Goal: Task Accomplishment & Management: Manage account settings

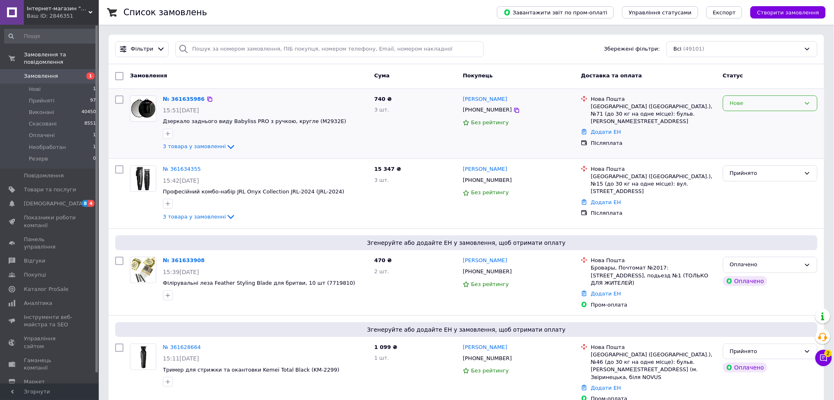
drag, startPoint x: 736, startPoint y: 102, endPoint x: 741, endPoint y: 109, distance: 9.2
click at [736, 102] on div "Нове" at bounding box center [765, 103] width 71 height 9
click at [748, 160] on li "Необработан" at bounding box center [770, 158] width 94 height 15
click at [70, 186] on span "Товари та послуги" at bounding box center [50, 189] width 52 height 7
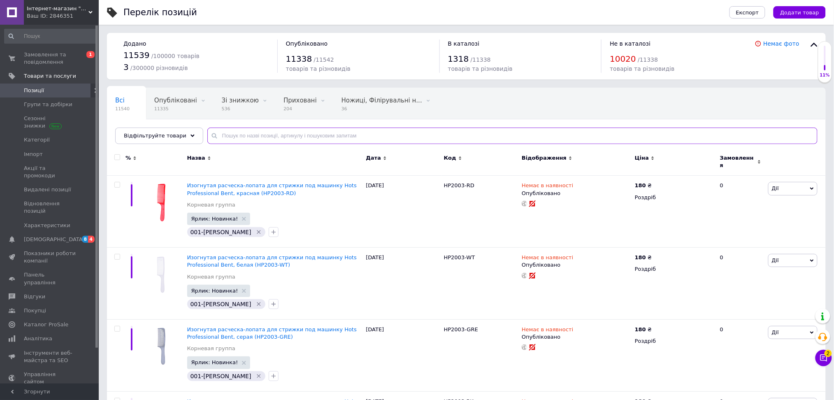
click at [226, 137] on input "text" at bounding box center [512, 136] width 610 height 16
paste input "99118"
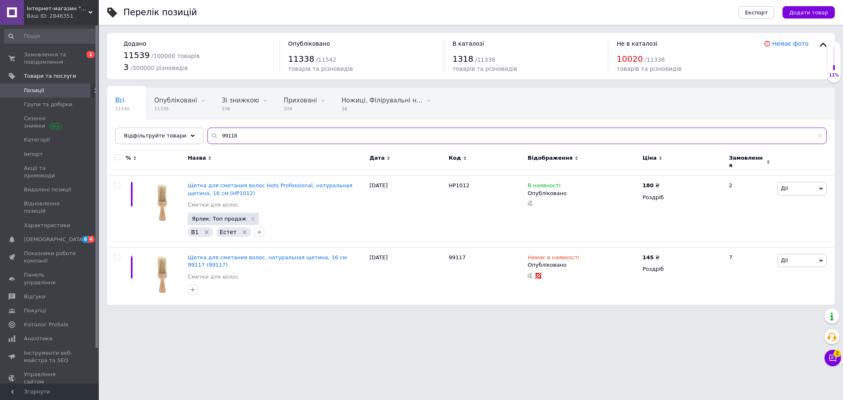
click at [231, 132] on input "99118" at bounding box center [516, 136] width 619 height 16
paste input "7"
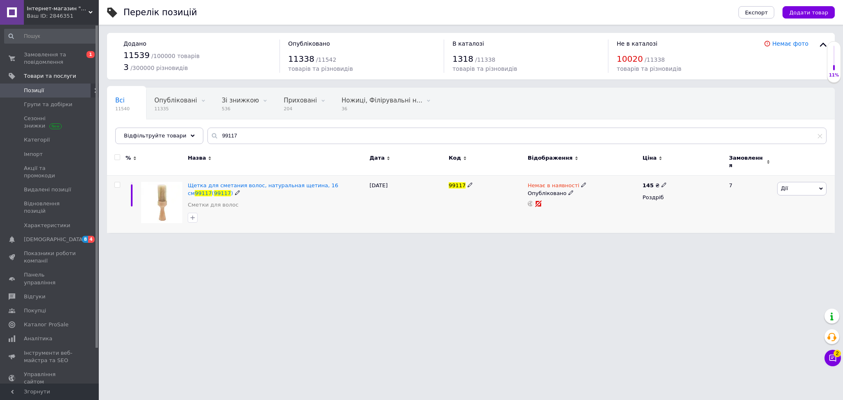
click at [787, 184] on span "Дії" at bounding box center [801, 188] width 49 height 13
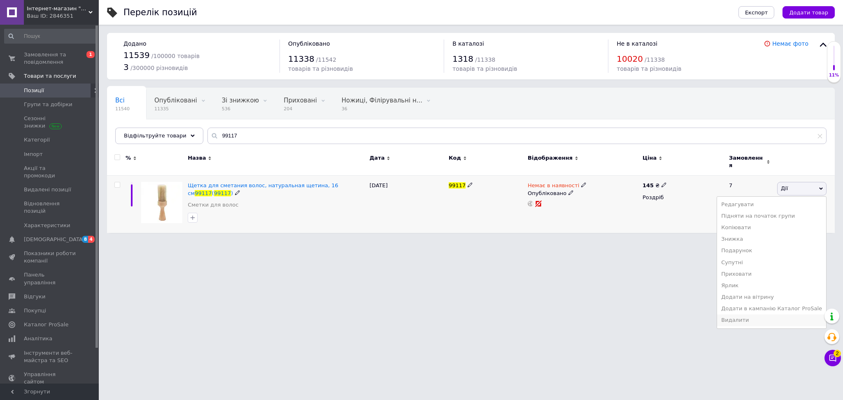
click at [761, 318] on li "Видалити" at bounding box center [771, 320] width 109 height 12
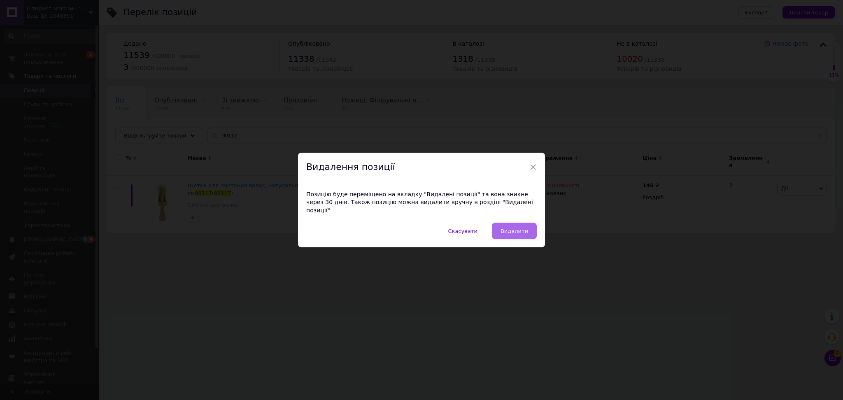
click at [501, 228] on button "Видалити" at bounding box center [514, 231] width 45 height 16
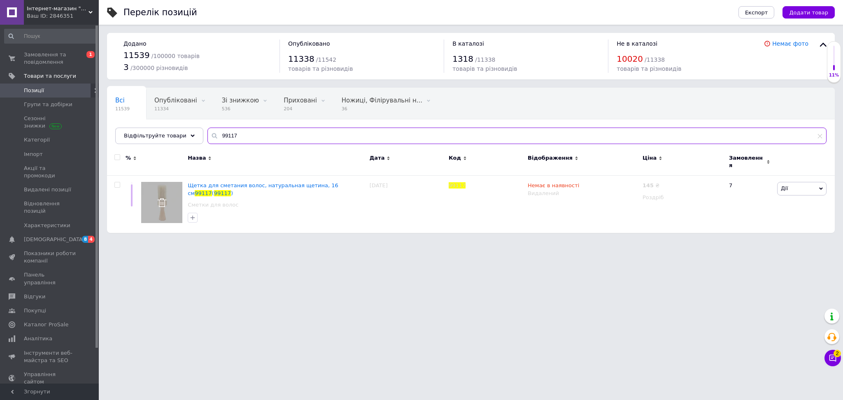
click at [234, 140] on input "99117" at bounding box center [516, 136] width 619 height 16
paste input "06003"
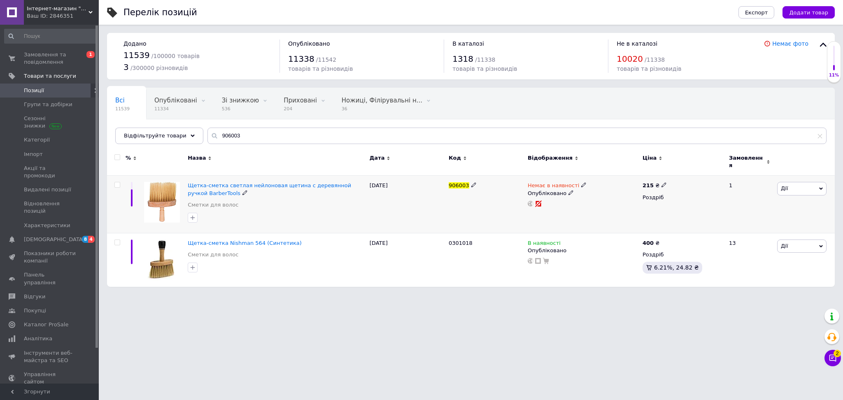
click at [791, 182] on span "Дії" at bounding box center [801, 188] width 49 height 13
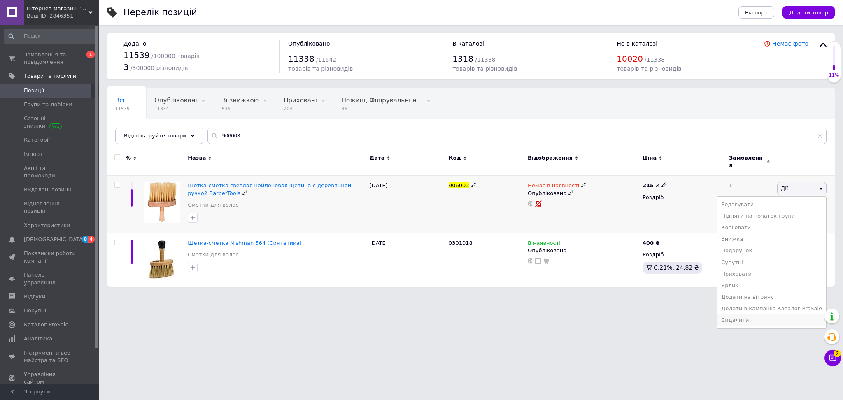
click at [762, 318] on li "Видалити" at bounding box center [771, 320] width 109 height 12
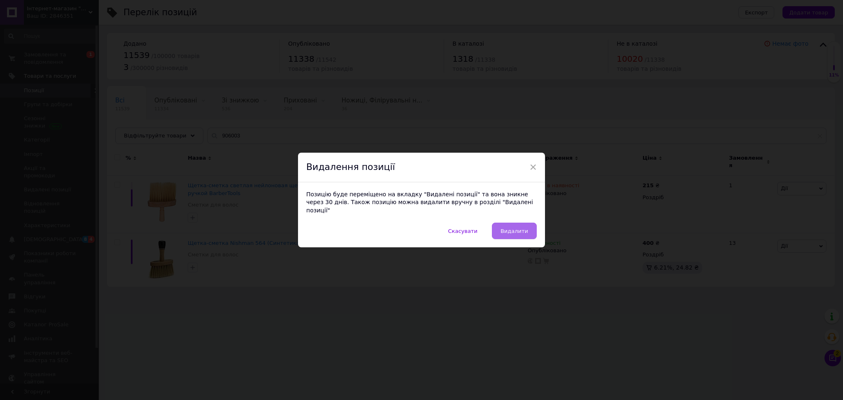
click at [520, 229] on span "Видалити" at bounding box center [514, 231] width 28 height 6
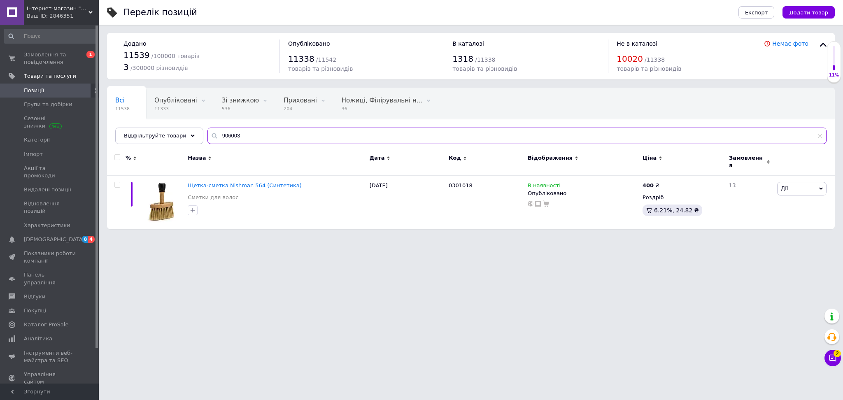
click at [269, 129] on input "906003" at bounding box center [516, 136] width 619 height 16
paste input "9122"
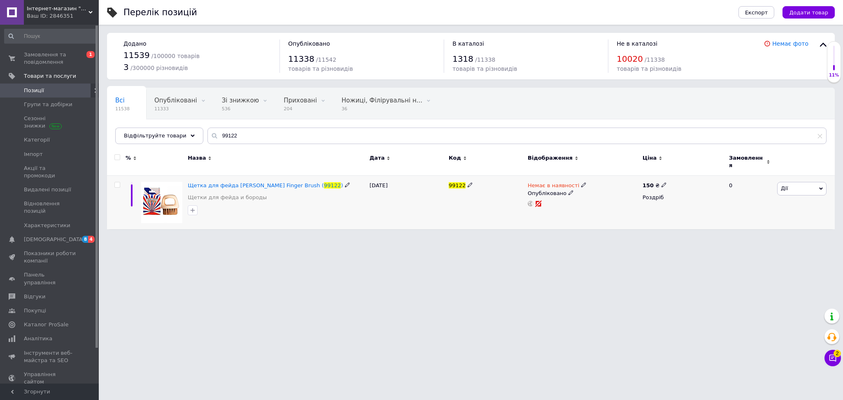
click at [793, 185] on span "Дії" at bounding box center [801, 188] width 49 height 13
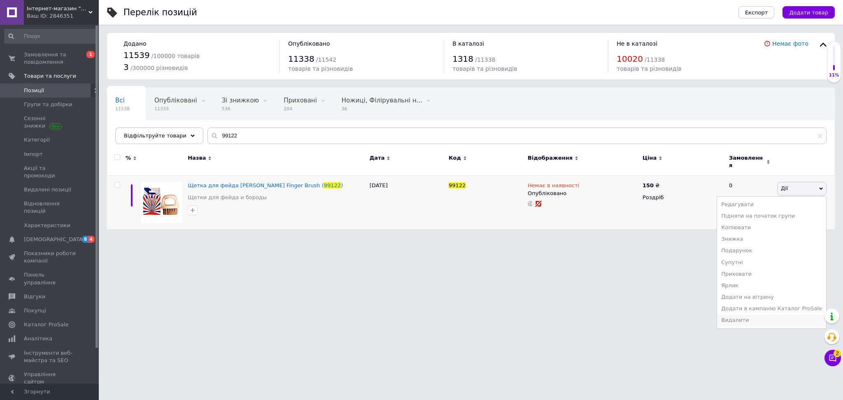
click at [737, 319] on li "Видалити" at bounding box center [771, 320] width 109 height 12
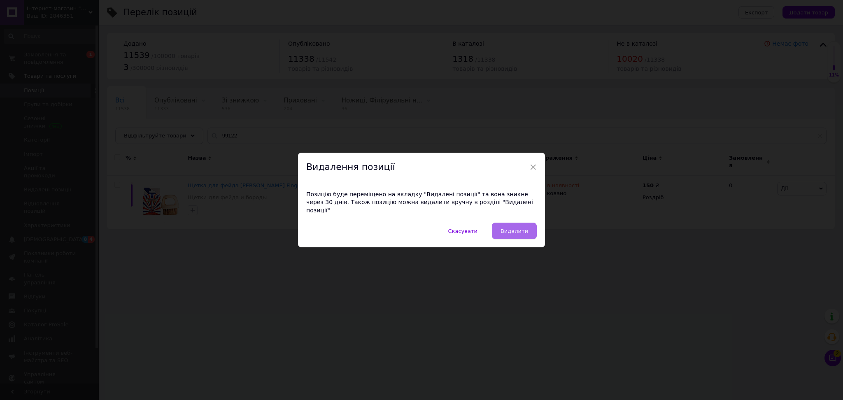
click at [503, 230] on button "Видалити" at bounding box center [514, 231] width 45 height 16
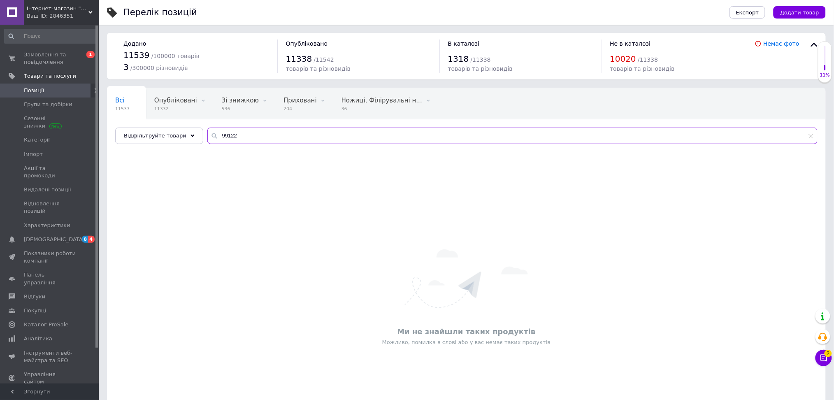
click at [259, 129] on input "99122" at bounding box center [512, 136] width 610 height 16
paste input "0600"
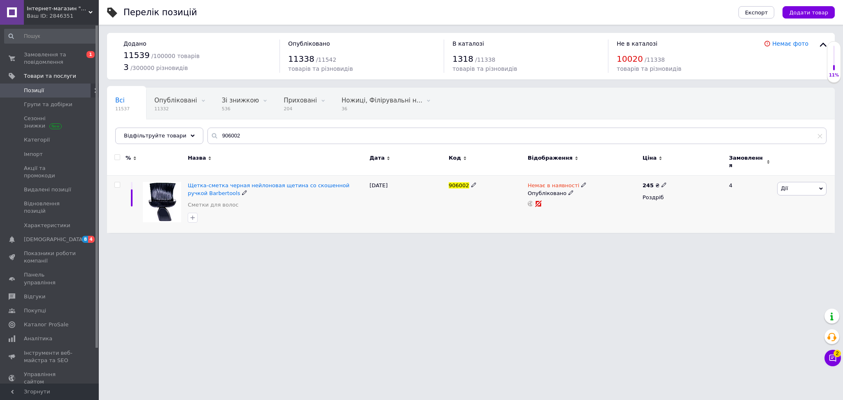
click at [788, 187] on span "Дії" at bounding box center [801, 188] width 49 height 13
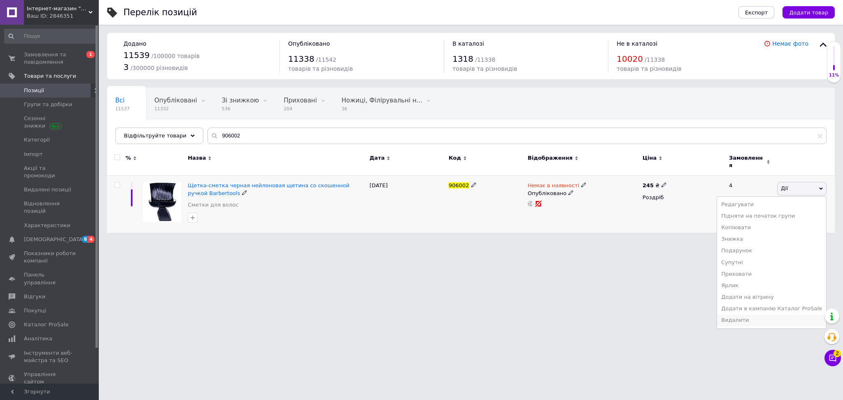
click at [757, 317] on li "Видалити" at bounding box center [771, 320] width 109 height 12
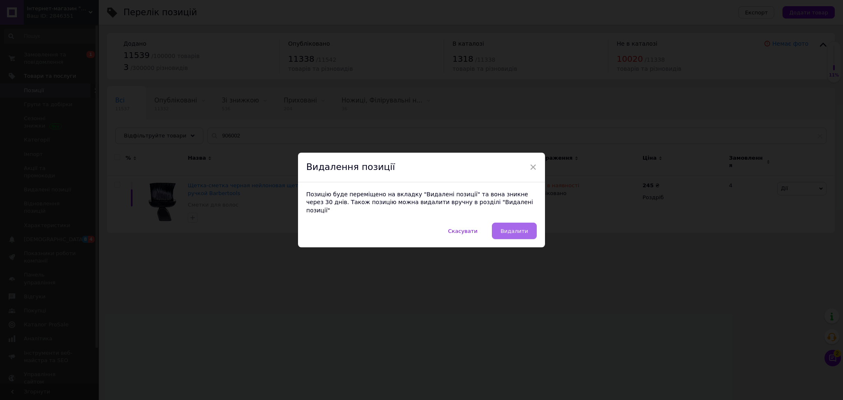
click at [515, 228] on span "Видалити" at bounding box center [514, 231] width 28 height 6
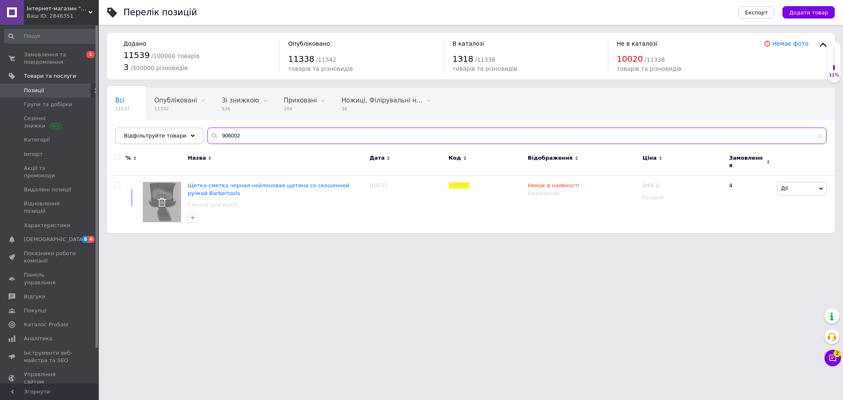
click at [280, 140] on input "906002" at bounding box center [516, 136] width 619 height 16
paste input "4004"
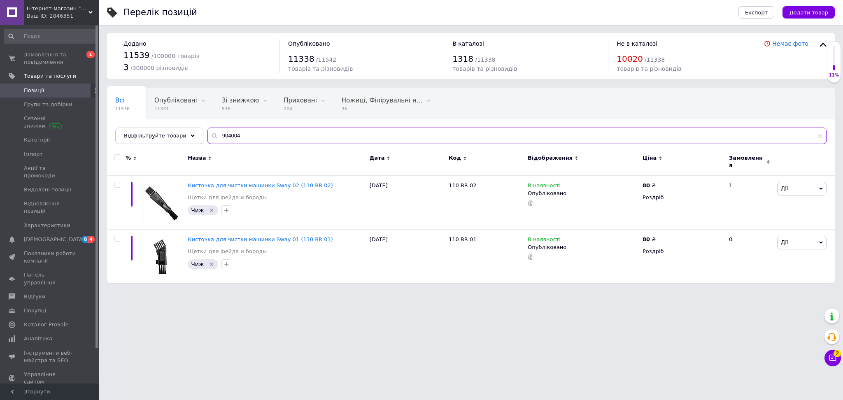
click at [261, 134] on input "904004" at bounding box center [516, 136] width 619 height 16
paste input "5"
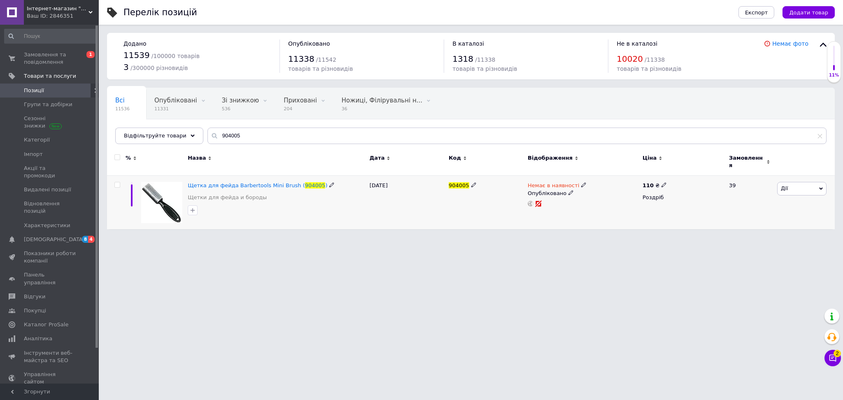
click at [804, 185] on span "Дії" at bounding box center [801, 188] width 49 height 13
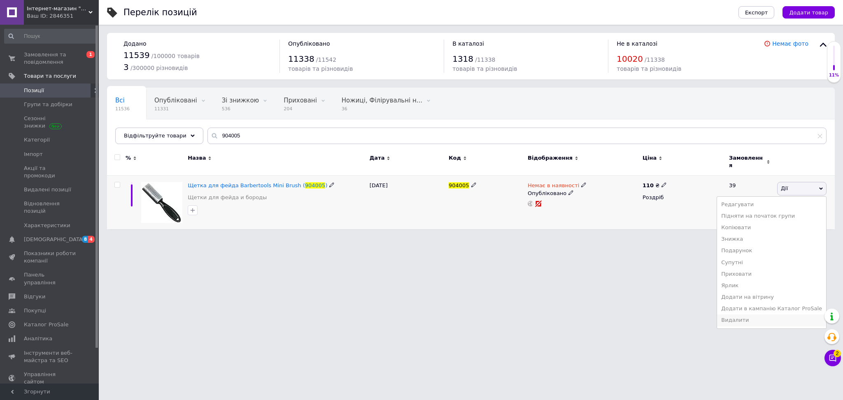
click at [752, 318] on li "Видалити" at bounding box center [771, 320] width 109 height 12
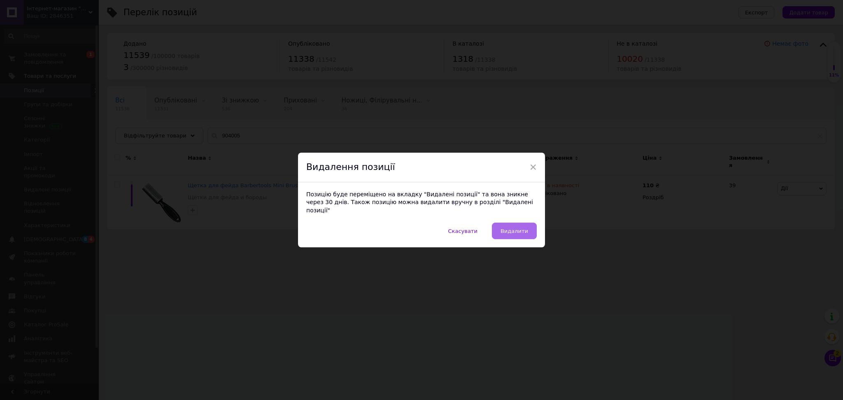
click at [516, 228] on span "Видалити" at bounding box center [514, 231] width 28 height 6
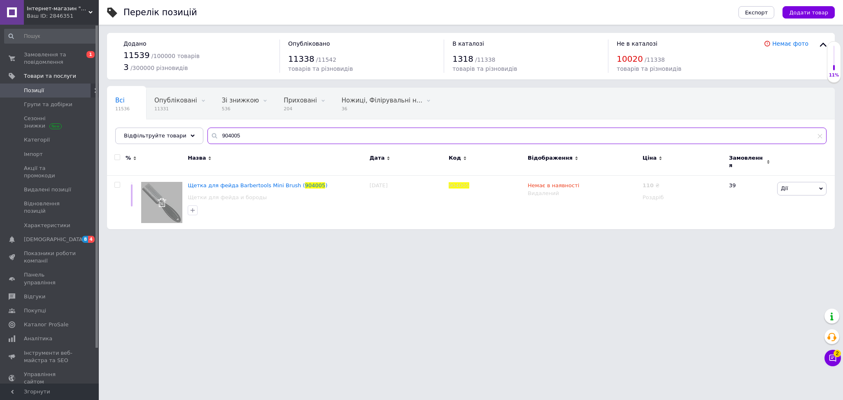
click at [300, 138] on input "904005" at bounding box center [516, 136] width 619 height 16
paste input "12414k_red"
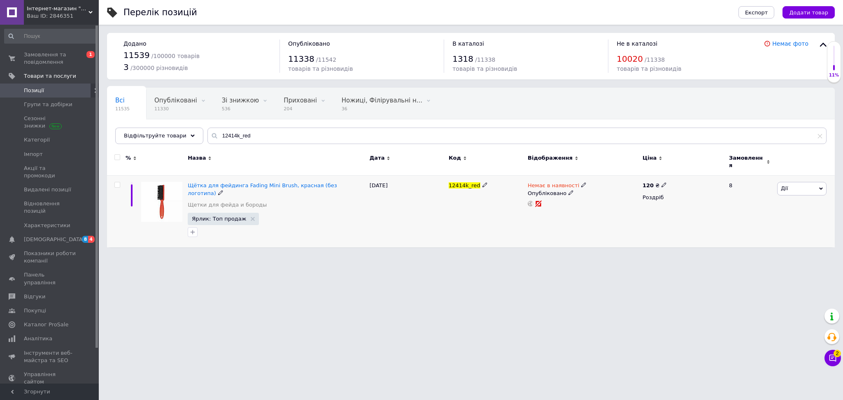
click at [798, 184] on span "Дії" at bounding box center [801, 188] width 49 height 13
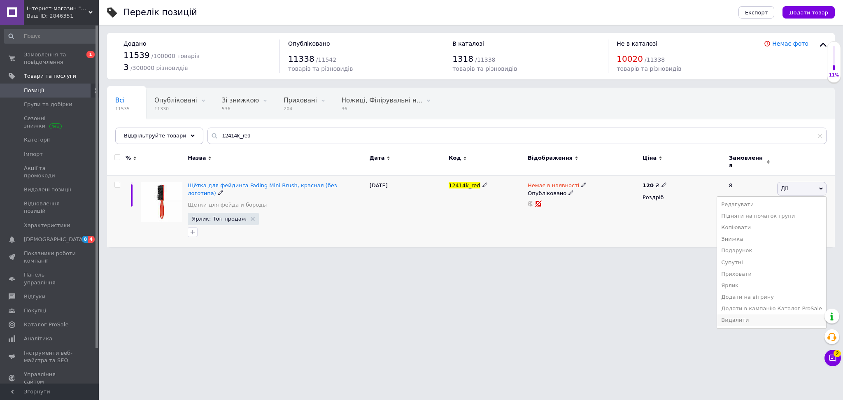
click at [761, 318] on li "Видалити" at bounding box center [771, 320] width 109 height 12
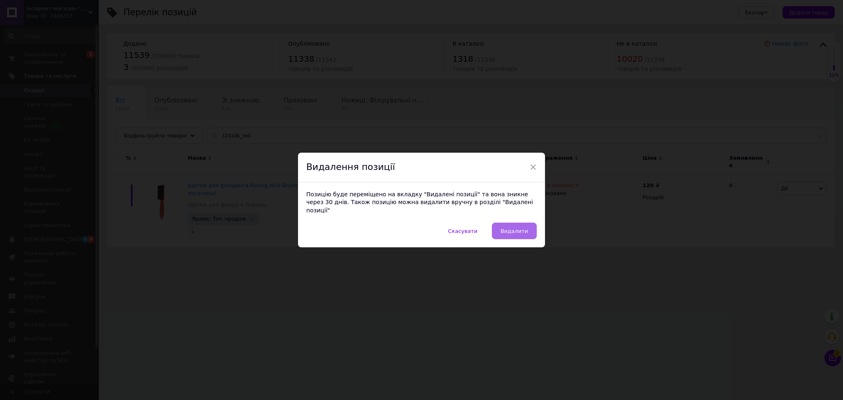
click at [525, 228] on span "Видалити" at bounding box center [514, 231] width 28 height 6
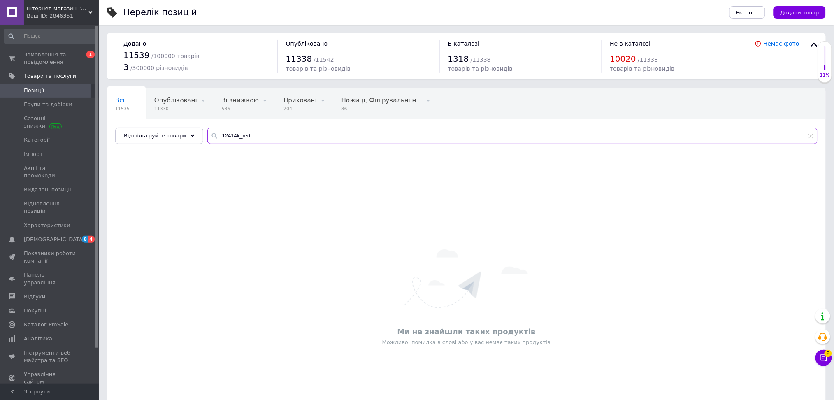
click at [241, 131] on input "12414k_red" at bounding box center [512, 136] width 610 height 16
paste input "black"
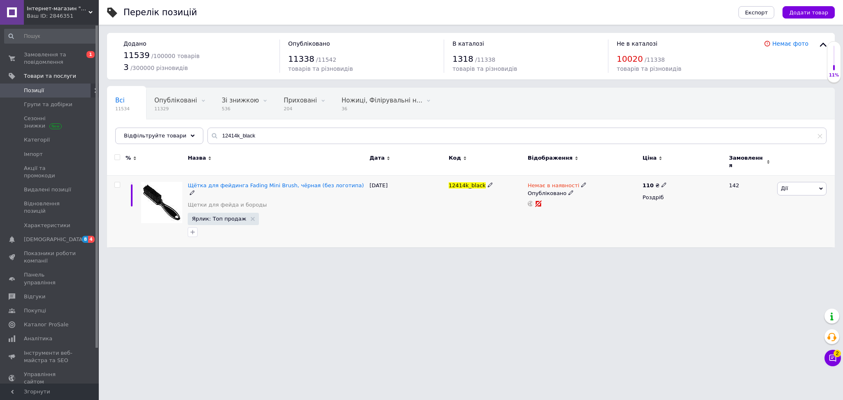
click at [792, 190] on div "[PERSON_NAME] Підняти на початок групи Копіювати Знижка Подарунок Супутні Прихо…" at bounding box center [805, 212] width 60 height 72
click at [795, 187] on span "Дії" at bounding box center [801, 188] width 49 height 13
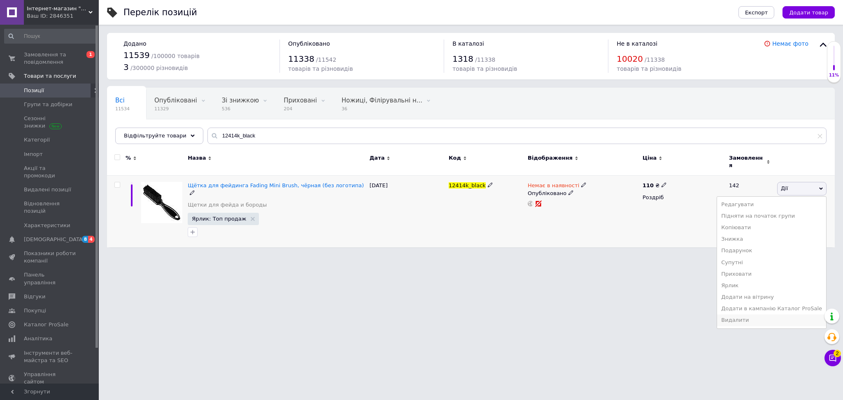
click at [751, 315] on li "Видалити" at bounding box center [771, 320] width 109 height 12
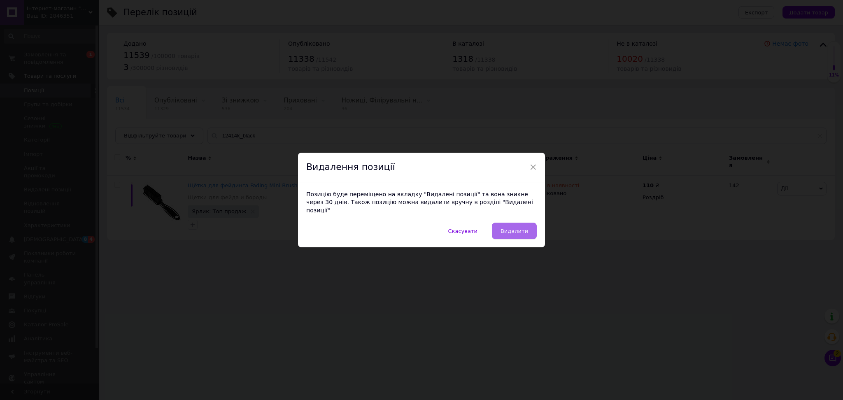
click at [500, 225] on button "Видалити" at bounding box center [514, 231] width 45 height 16
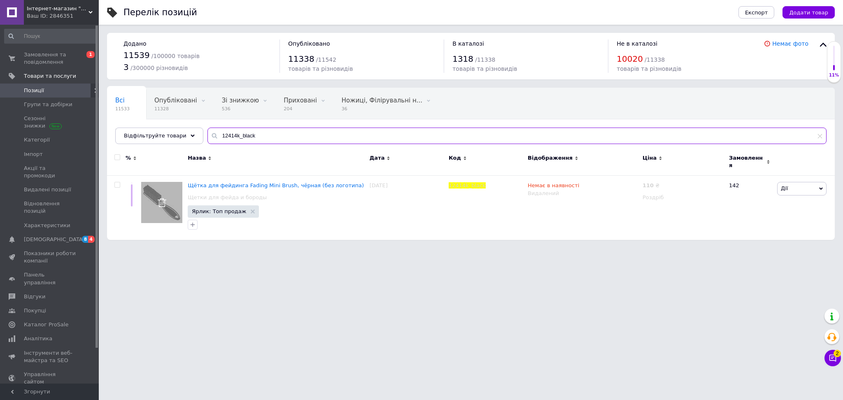
click at [257, 134] on input "12414k_black" at bounding box center [516, 136] width 619 height 16
paste input "99119"
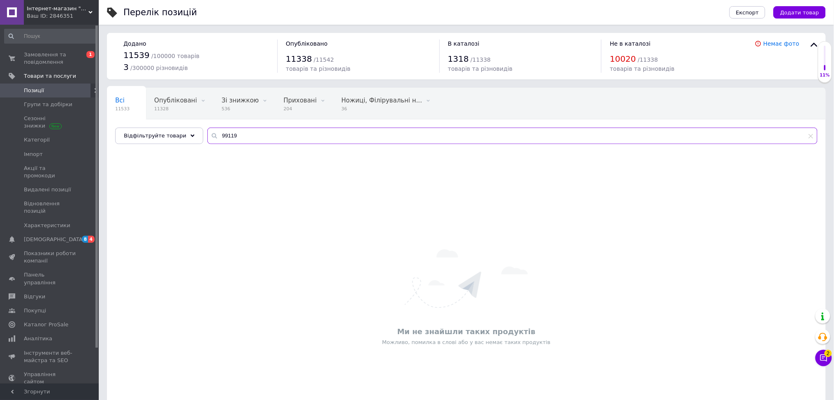
type input "99119"
